Goal: Information Seeking & Learning: Learn about a topic

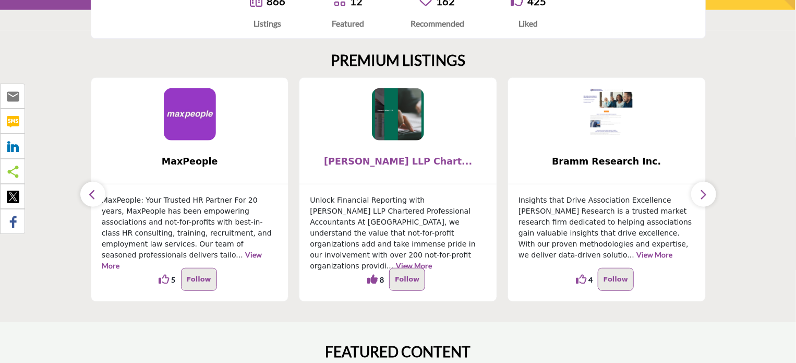
scroll to position [209, 0]
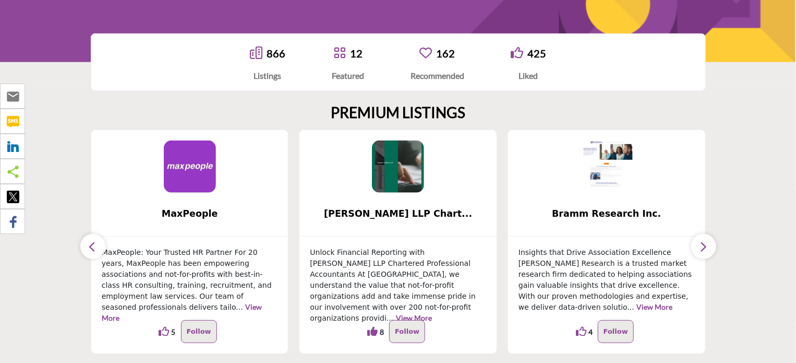
click at [709, 245] on button "button" at bounding box center [703, 246] width 25 height 25
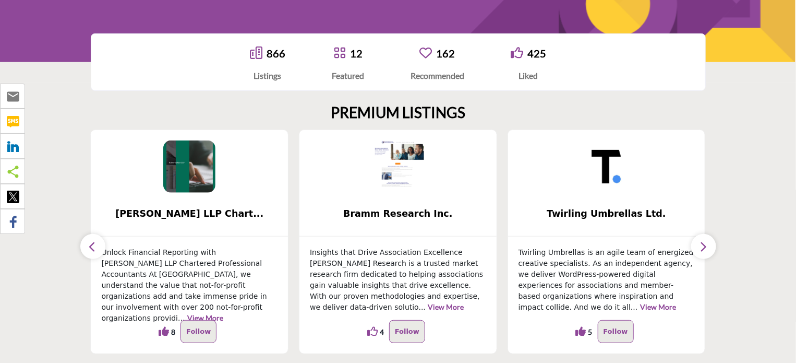
click at [709, 245] on button "button" at bounding box center [703, 246] width 25 height 25
click at [85, 244] on button "button" at bounding box center [92, 246] width 25 height 25
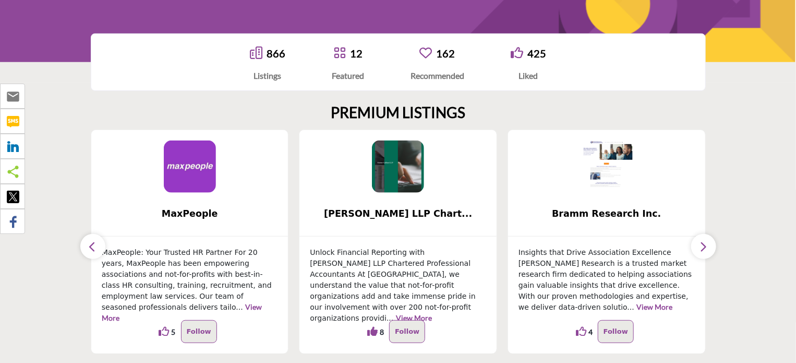
click at [85, 244] on button "button" at bounding box center [92, 246] width 25 height 25
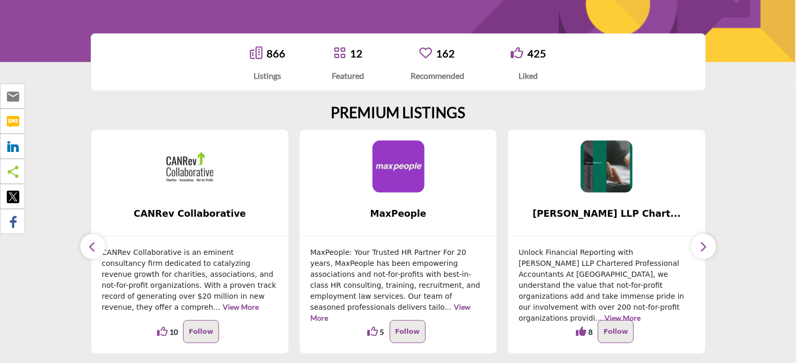
click at [85, 244] on button "button" at bounding box center [92, 246] width 25 height 25
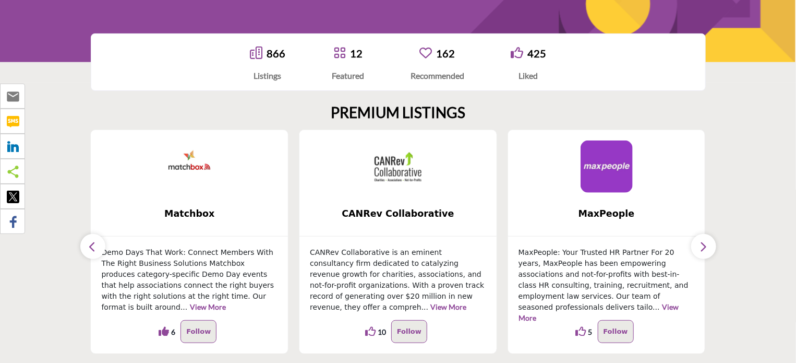
click at [85, 244] on button "button" at bounding box center [92, 246] width 25 height 25
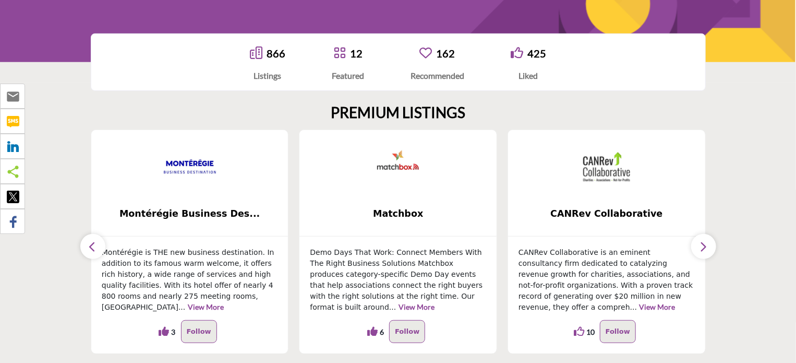
click at [85, 244] on button "button" at bounding box center [92, 246] width 25 height 25
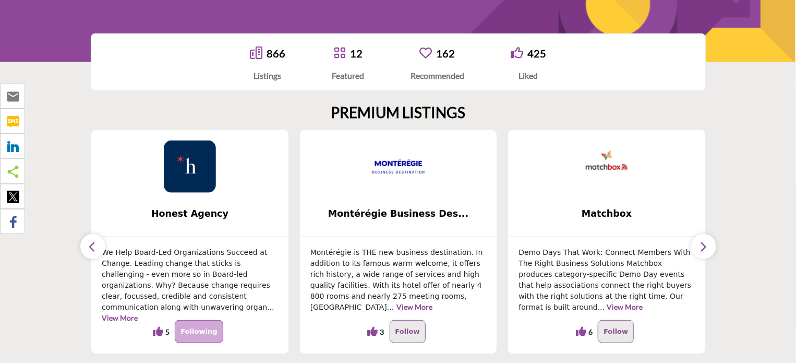
click at [85, 244] on button "button" at bounding box center [92, 246] width 25 height 25
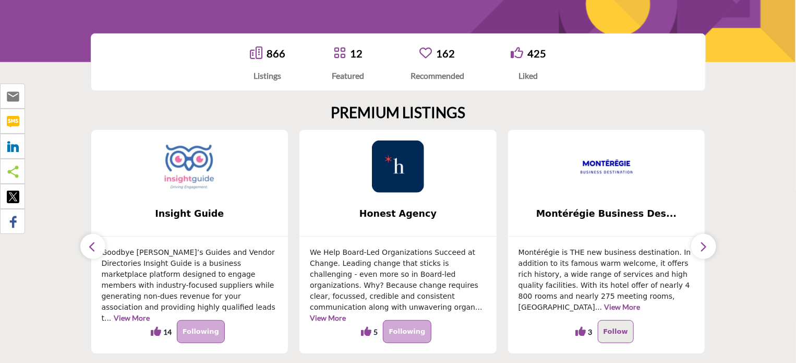
click at [85, 244] on button "button" at bounding box center [92, 246] width 25 height 25
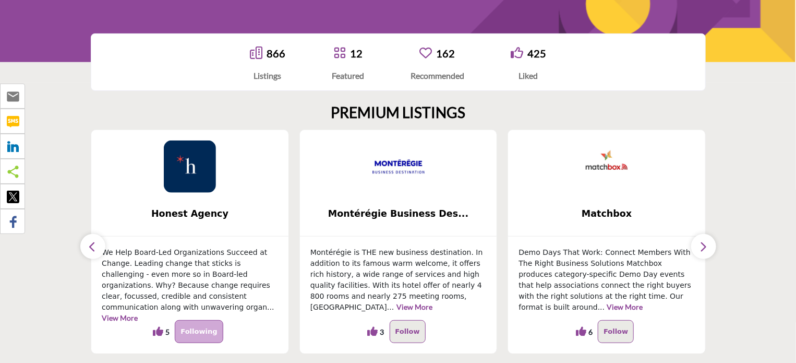
click at [96, 245] on icon "button" at bounding box center [93, 246] width 8 height 13
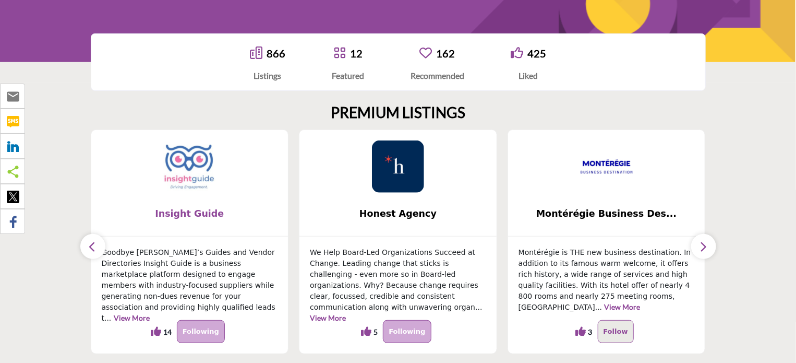
click at [180, 213] on span "Insight Guide" at bounding box center [190, 214] width 166 height 14
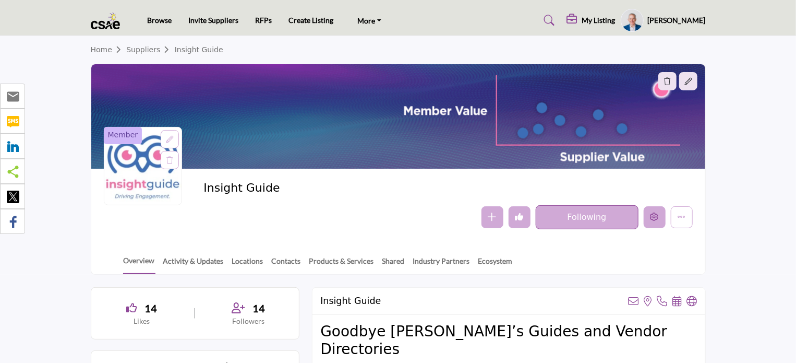
click at [654, 219] on icon "Edit company" at bounding box center [655, 216] width 8 height 8
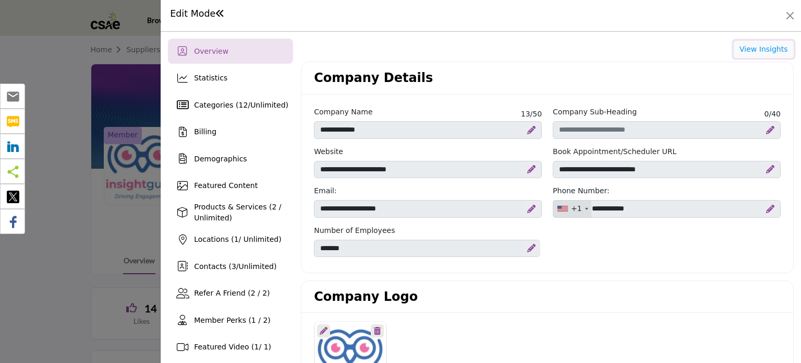
click at [746, 54] on button "View Insights" at bounding box center [764, 50] width 60 height 18
